Goal: Navigation & Orientation: Find specific page/section

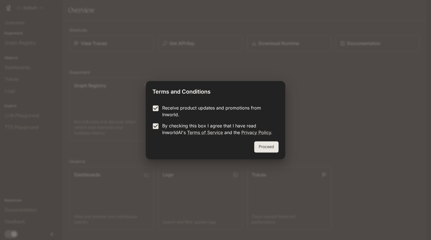
click at [260, 149] on button "Proceed" at bounding box center [266, 147] width 24 height 11
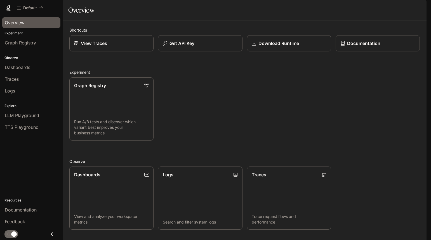
click at [17, 25] on span "Overview" at bounding box center [15, 22] width 20 height 7
click at [18, 63] on link "Dashboards" at bounding box center [31, 67] width 58 height 11
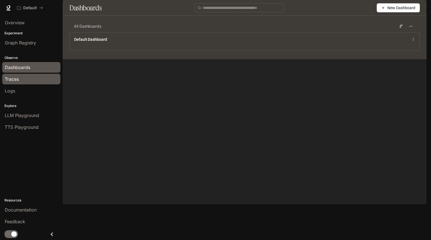
click at [20, 76] on link "Traces" at bounding box center [31, 79] width 58 height 11
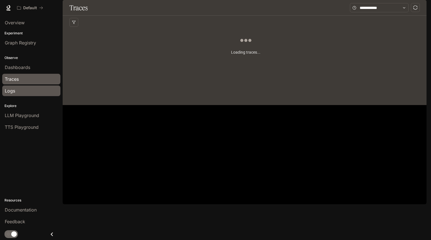
click at [16, 89] on div "Logs" at bounding box center [31, 91] width 53 height 7
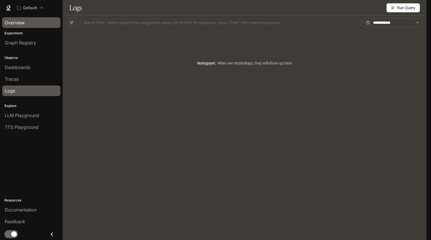
click at [25, 24] on div "Overview" at bounding box center [31, 22] width 53 height 7
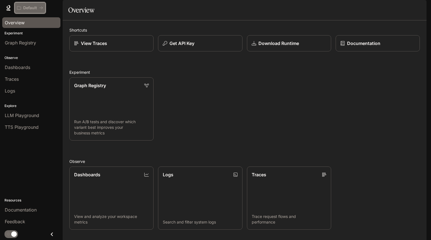
click at [41, 8] on icon "All workspaces" at bounding box center [41, 8] width 4 height 4
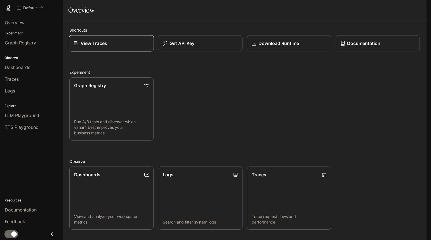
click at [102, 47] on p "View Traces" at bounding box center [94, 43] width 27 height 7
